Goal: Task Accomplishment & Management: Manage account settings

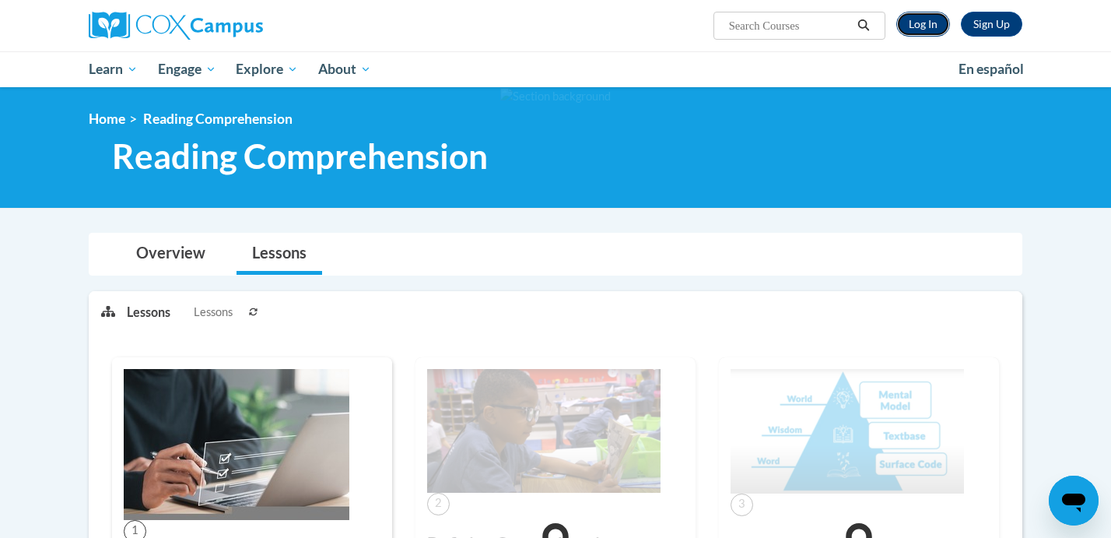
click at [915, 33] on link "Log In" at bounding box center [923, 24] width 54 height 25
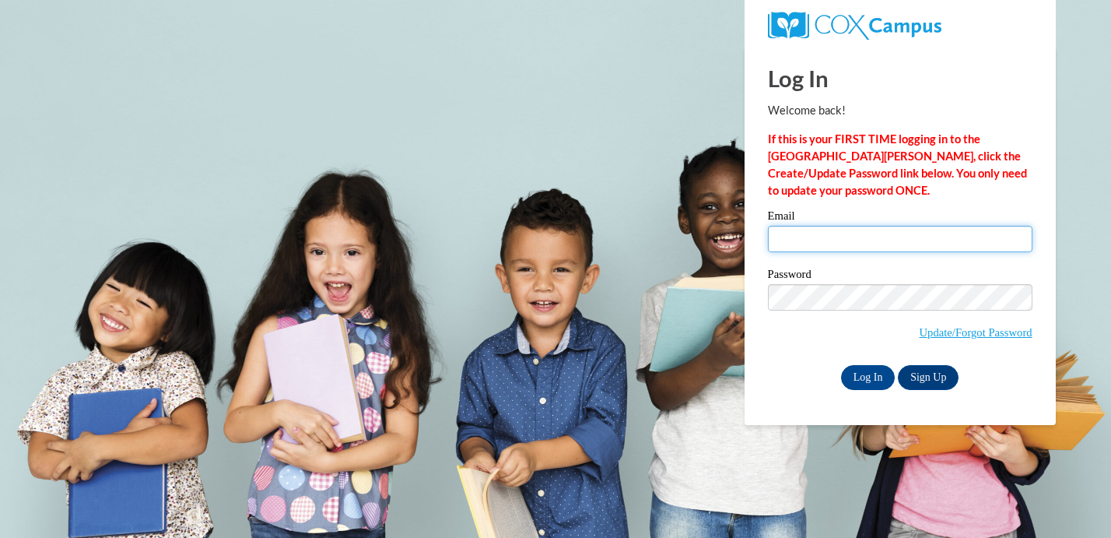
click at [847, 236] on input "Email" at bounding box center [900, 239] width 265 height 26
type input "aluangsaeng@sasd.net"
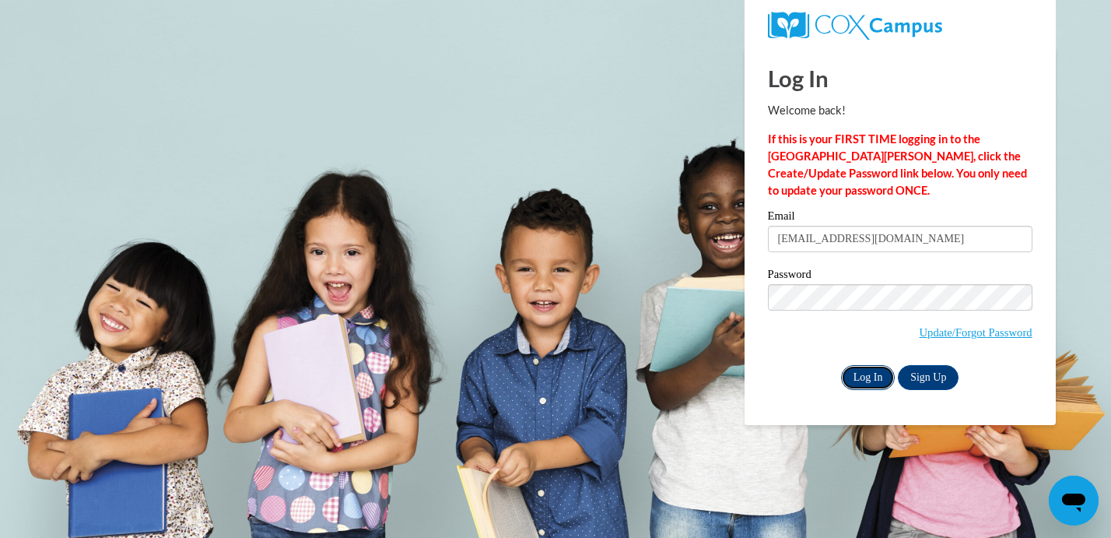
click at [877, 377] on input "Log In" at bounding box center [868, 377] width 54 height 25
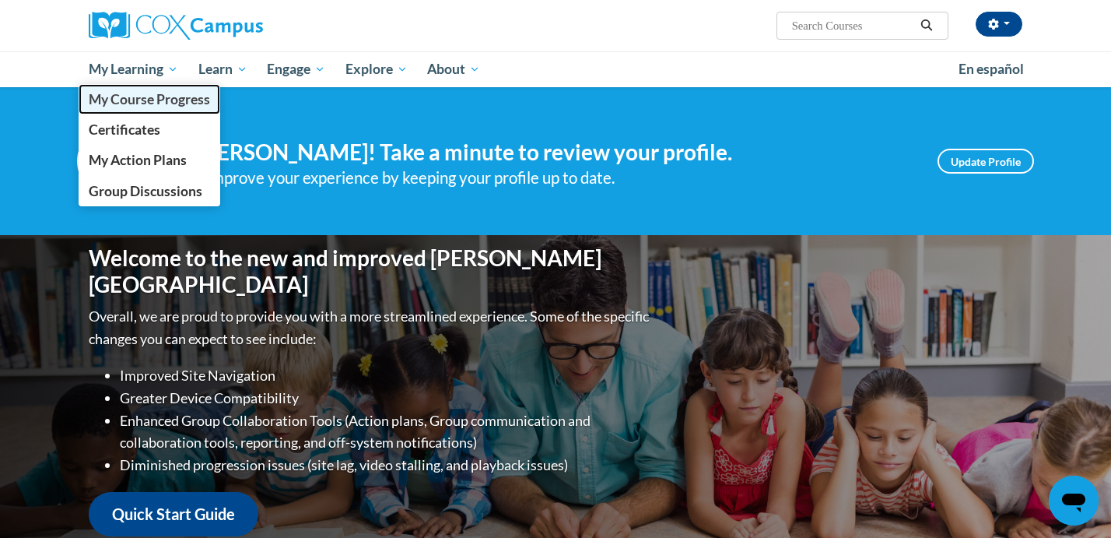
click at [139, 89] on link "My Course Progress" at bounding box center [150, 99] width 142 height 30
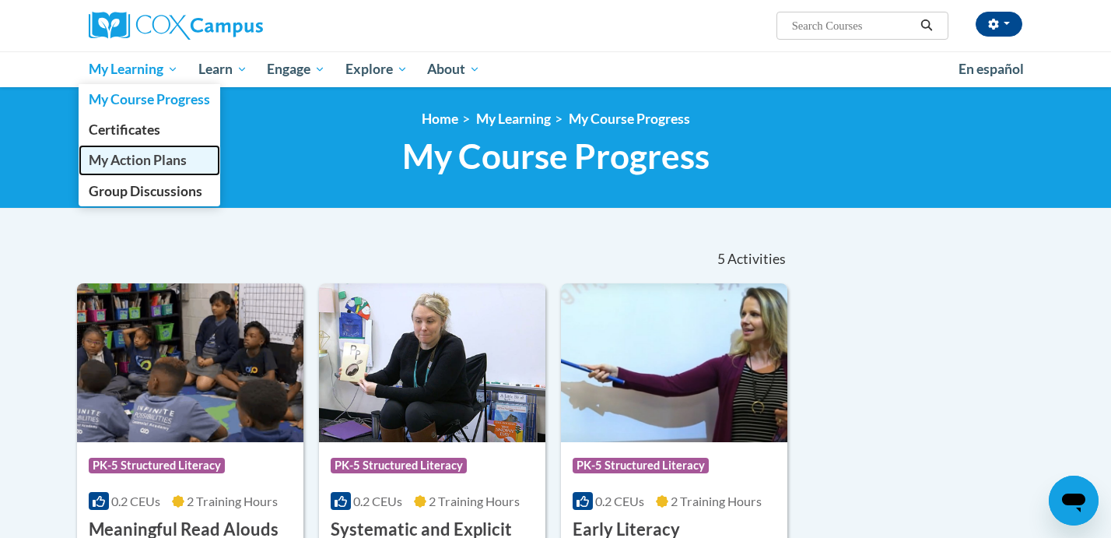
click at [143, 161] on span "My Action Plans" at bounding box center [138, 160] width 98 height 16
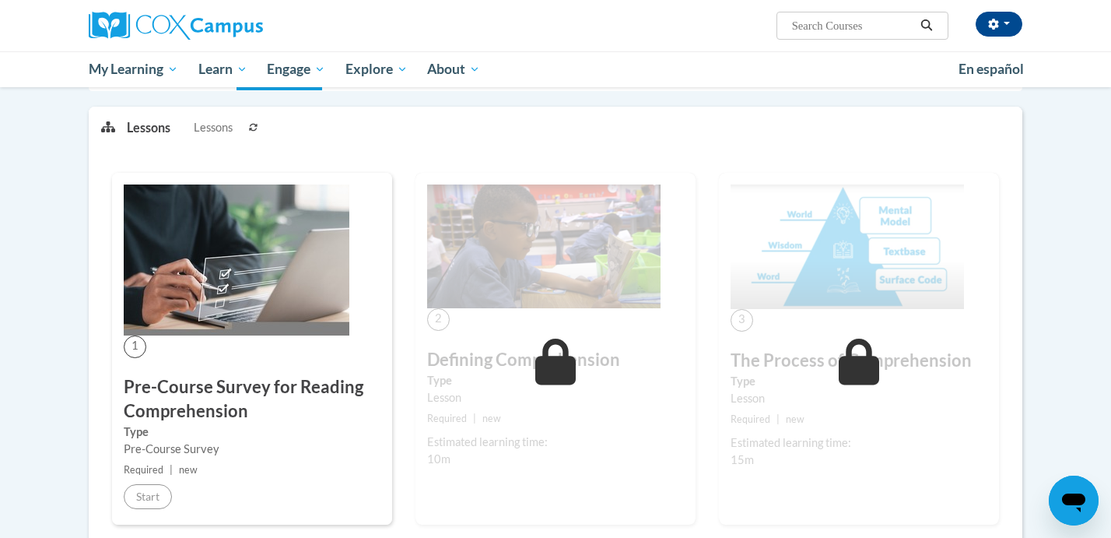
scroll to position [184, 0]
click at [222, 230] on img at bounding box center [237, 260] width 226 height 151
click at [214, 131] on span "Lessons" at bounding box center [213, 128] width 39 height 17
click at [164, 130] on p "Lessons" at bounding box center [149, 128] width 44 height 17
